Goal: Task Accomplishment & Management: Manage account settings

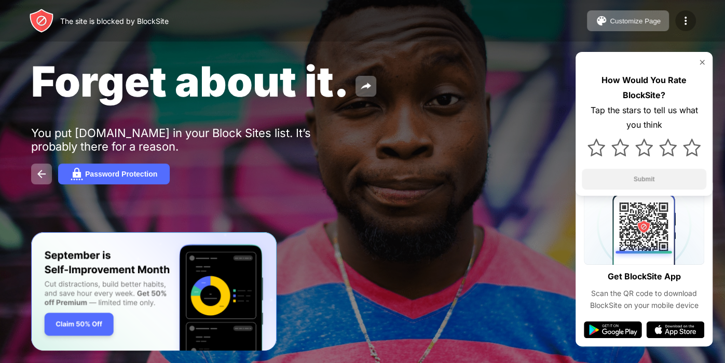
click at [681, 22] on img at bounding box center [685, 21] width 12 height 12
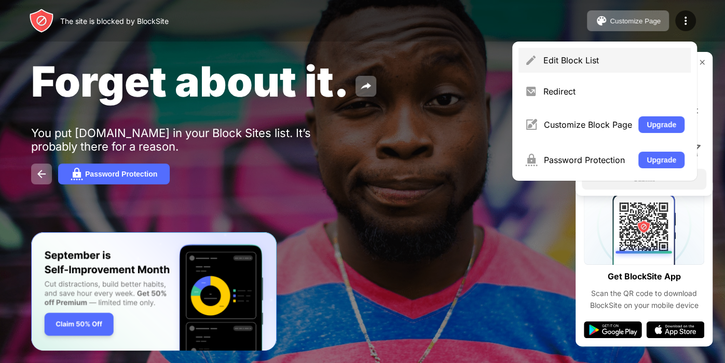
click at [647, 66] on div "Edit Block List" at bounding box center [604, 60] width 172 height 25
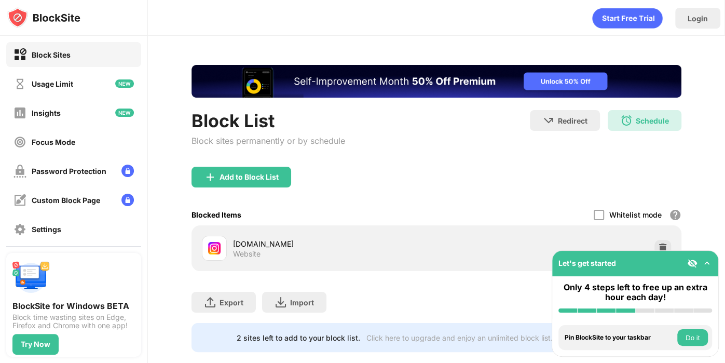
scroll to position [18, 0]
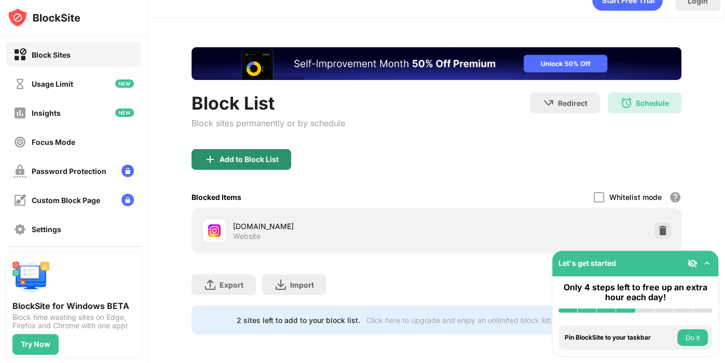
click at [248, 166] on div "Add to Block List" at bounding box center [241, 159] width 100 height 21
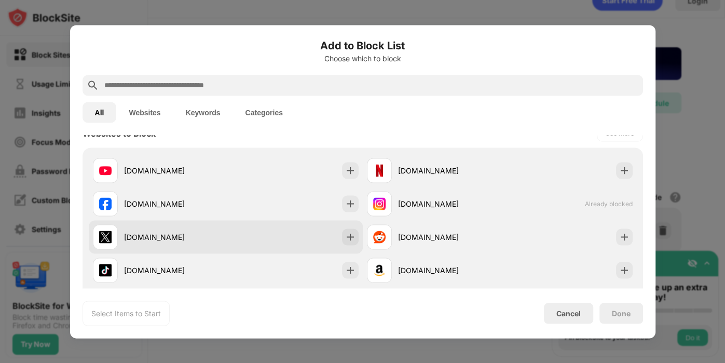
scroll to position [163, 0]
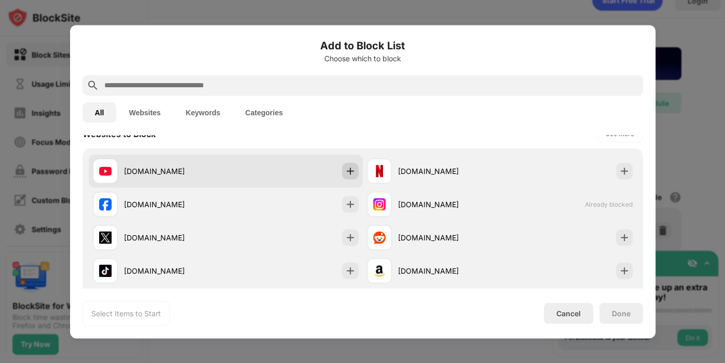
click at [346, 171] on img at bounding box center [350, 171] width 10 height 10
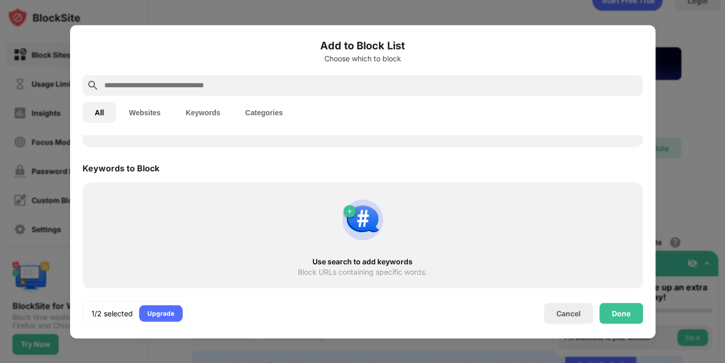
scroll to position [0, 0]
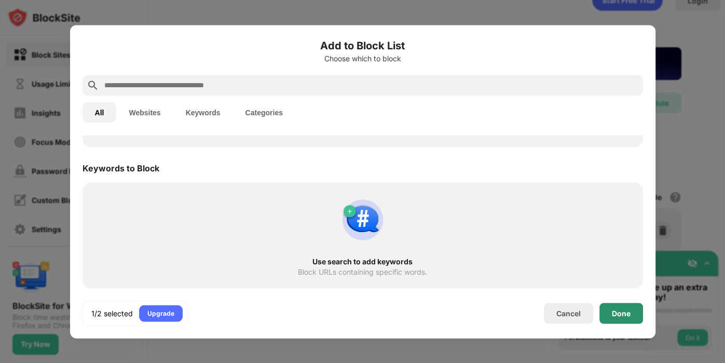
click at [626, 309] on div "Done" at bounding box center [621, 313] width 19 height 8
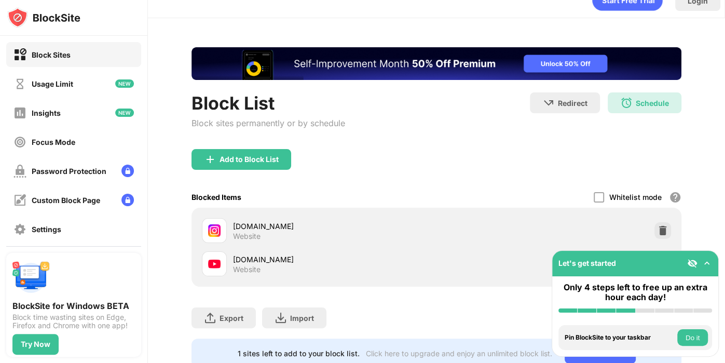
scroll to position [51, 0]
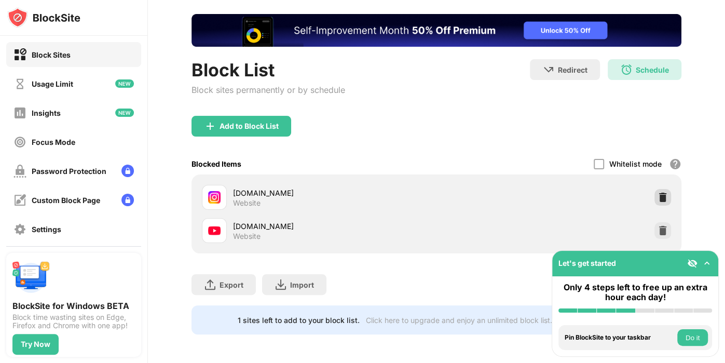
click at [660, 192] on img at bounding box center [663, 197] width 10 height 10
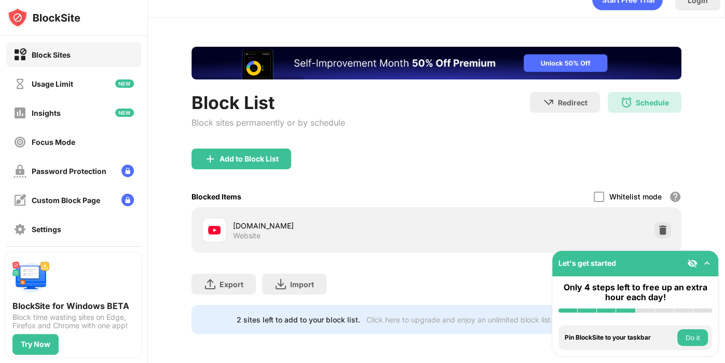
scroll to position [18, 0]
